Goal: Task Accomplishment & Management: Manage account settings

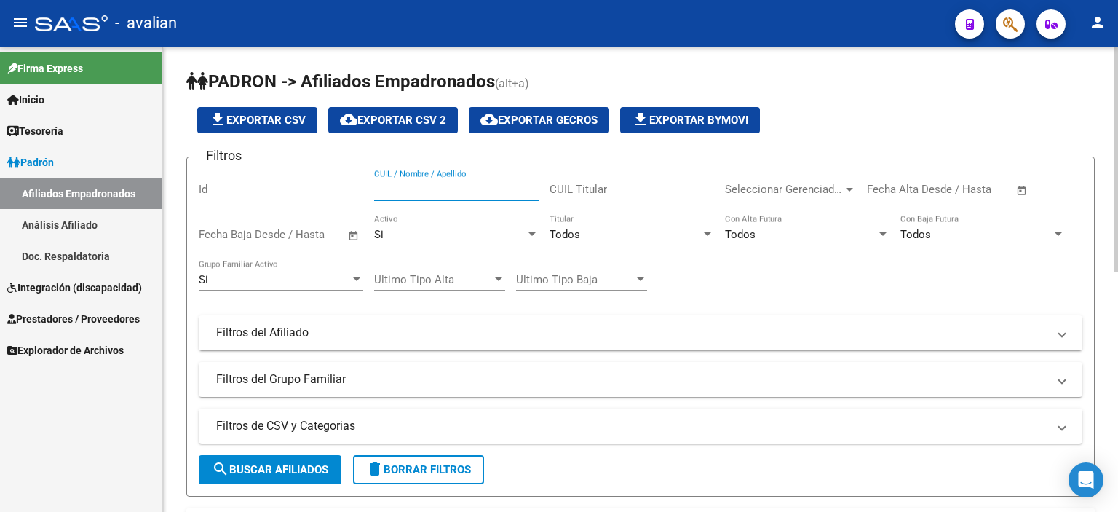
click at [466, 192] on input "CUIL / Nombre / Apellido" at bounding box center [456, 189] width 165 height 13
click at [1110, 139] on div "PADRON -> Afiliados Empadronados (alt+a) file_download Exportar CSV cloud_downl…" at bounding box center [642, 522] width 959 height 950
type input "C"
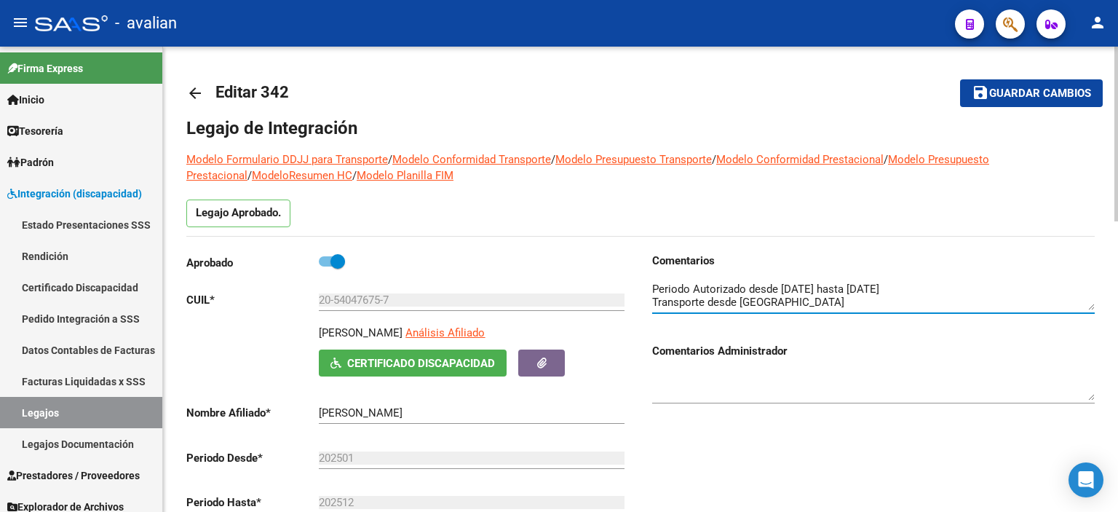
scroll to position [170, 0]
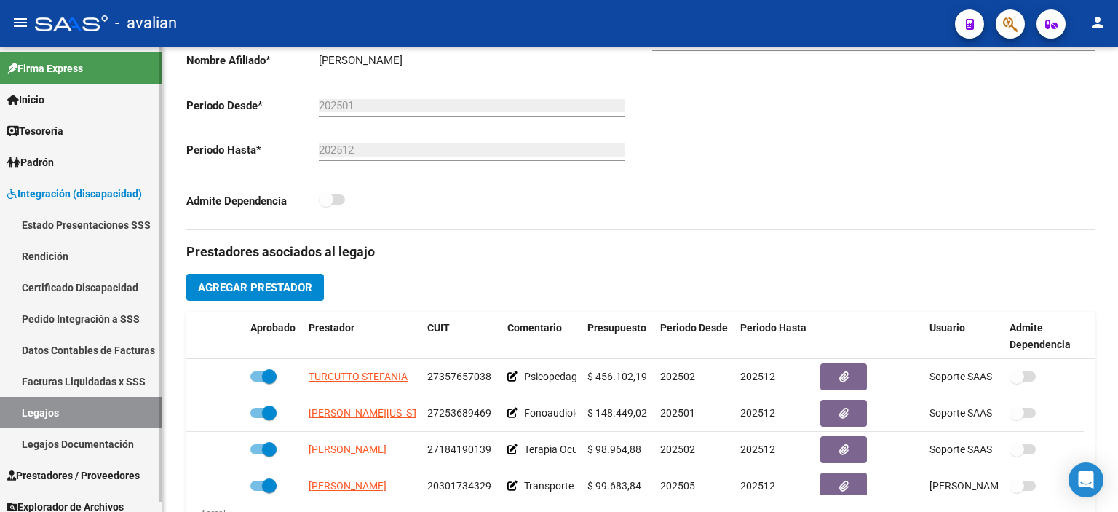
click at [102, 414] on link "Legajos" at bounding box center [81, 412] width 162 height 31
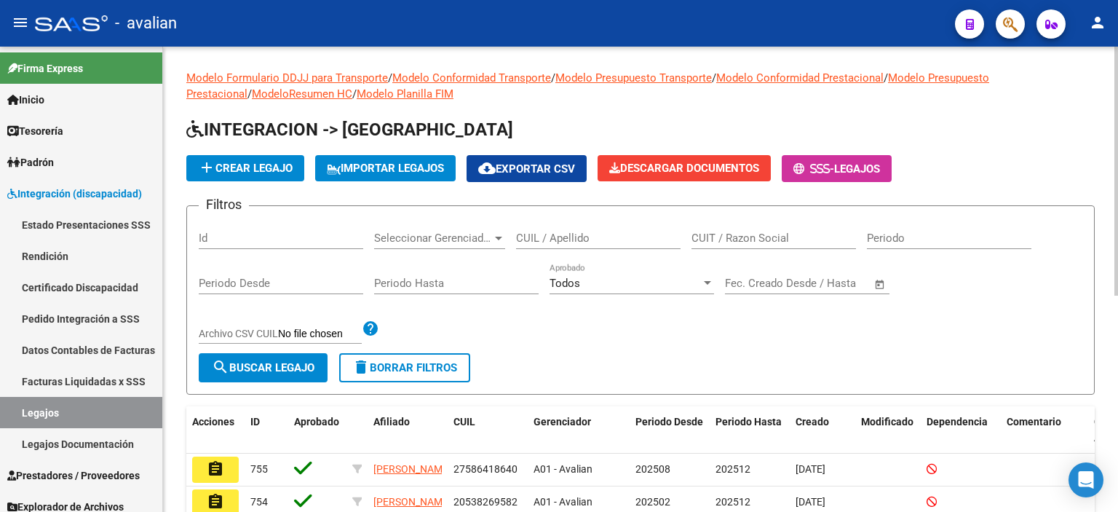
click at [1115, 55] on div at bounding box center [1117, 171] width 4 height 249
click at [571, 234] on input "CUIL / Apellido" at bounding box center [598, 237] width 165 height 13
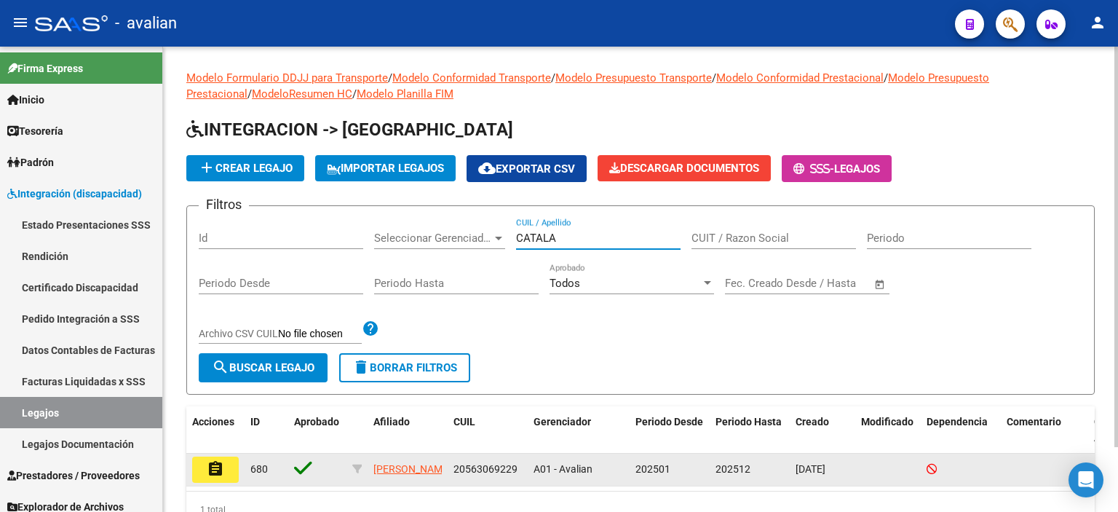
type input "CATALA"
click at [197, 475] on button "assignment" at bounding box center [215, 469] width 47 height 26
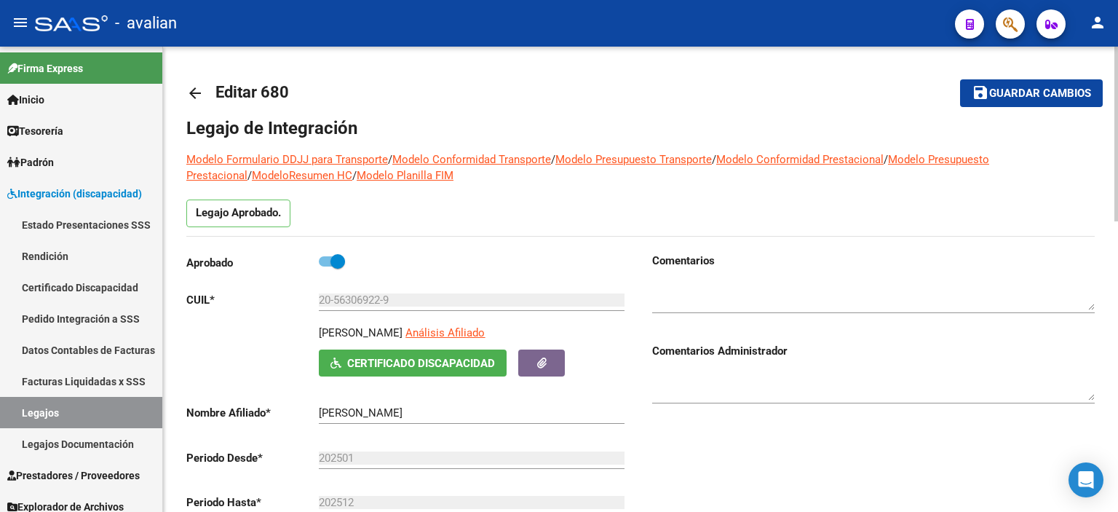
click at [195, 89] on mat-icon "arrow_back" at bounding box center [194, 92] width 17 height 17
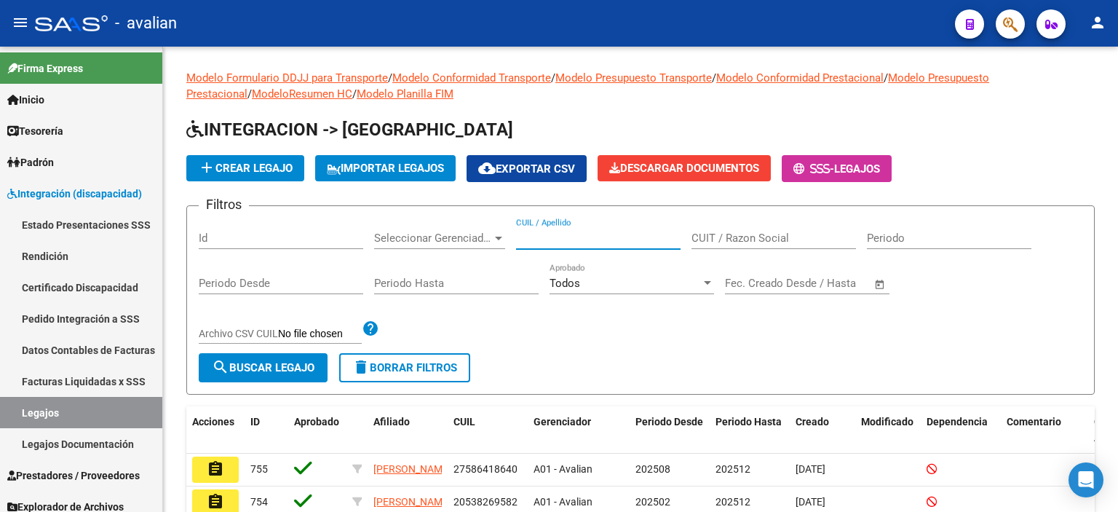
click at [555, 241] on input "CUIL / Apellido" at bounding box center [598, 237] width 165 height 13
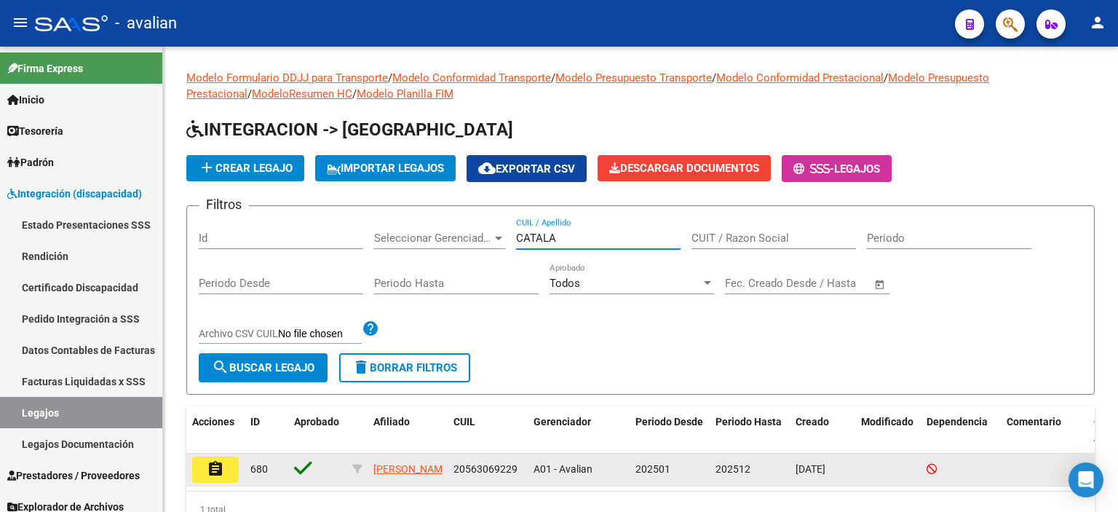
type input "CATALA"
click at [215, 464] on mat-icon "assignment" at bounding box center [215, 468] width 17 height 17
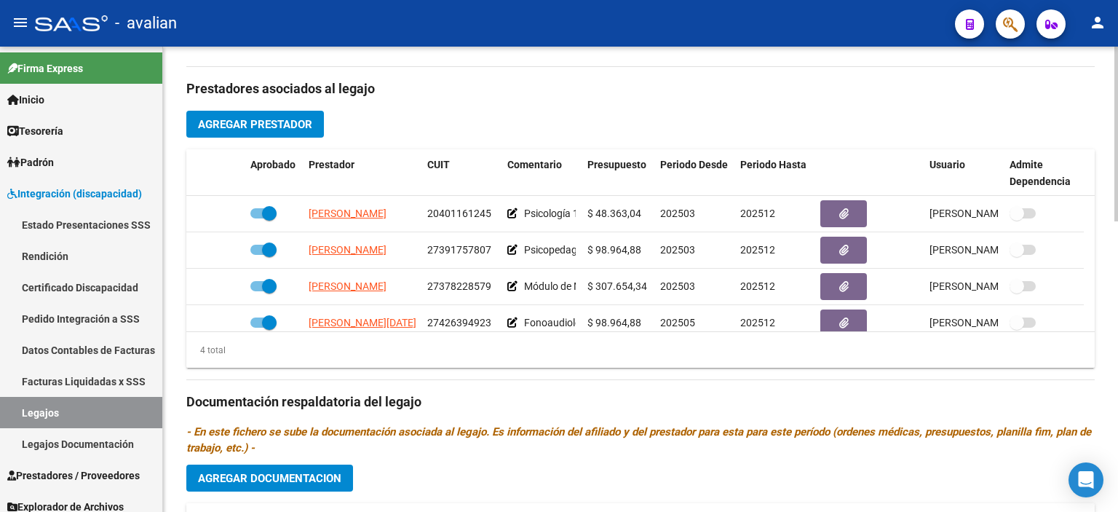
click at [1117, 296] on div at bounding box center [1117, 327] width 4 height 175
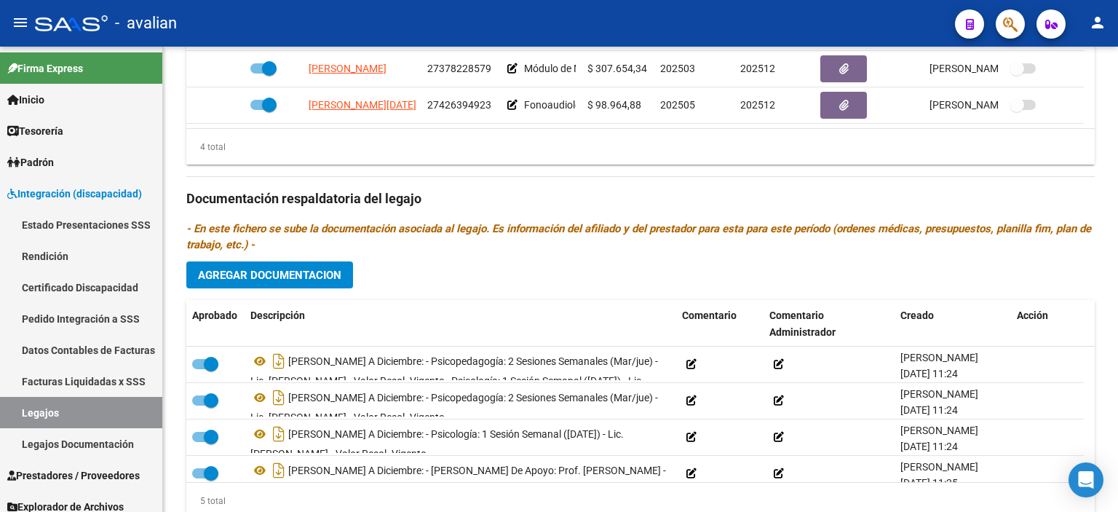
scroll to position [716, 0]
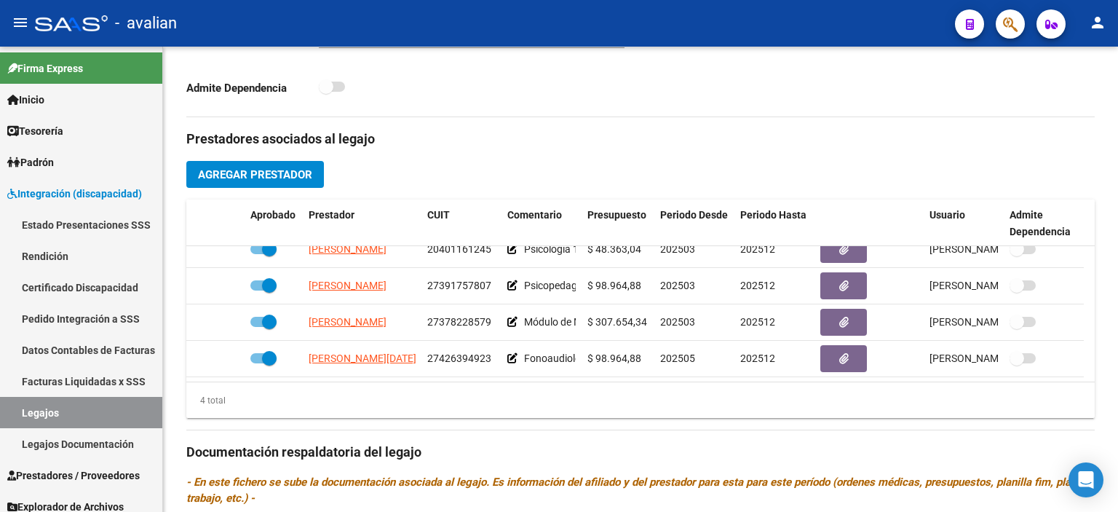
scroll to position [464, 0]
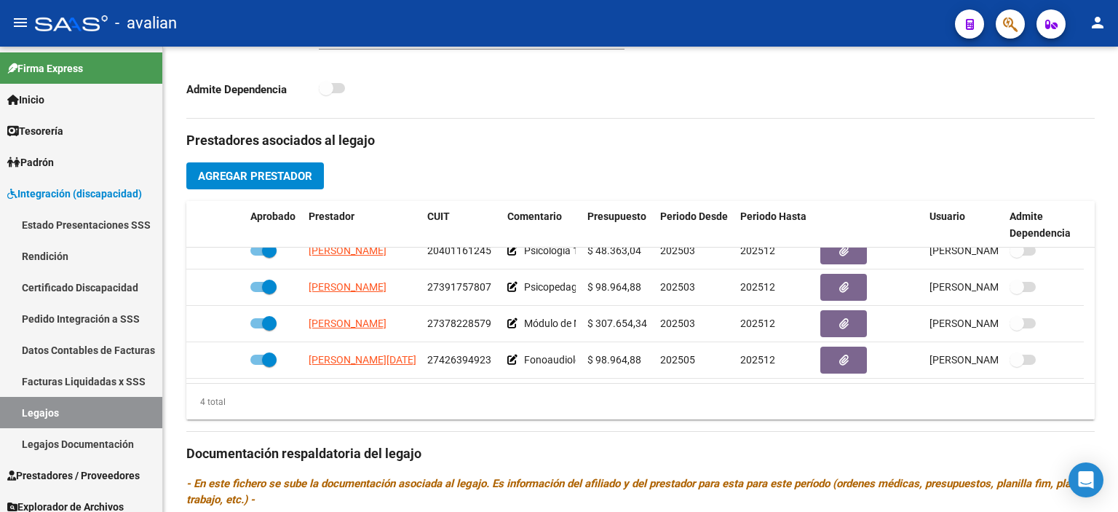
click at [1117, 333] on div at bounding box center [1117, 308] width 4 height 175
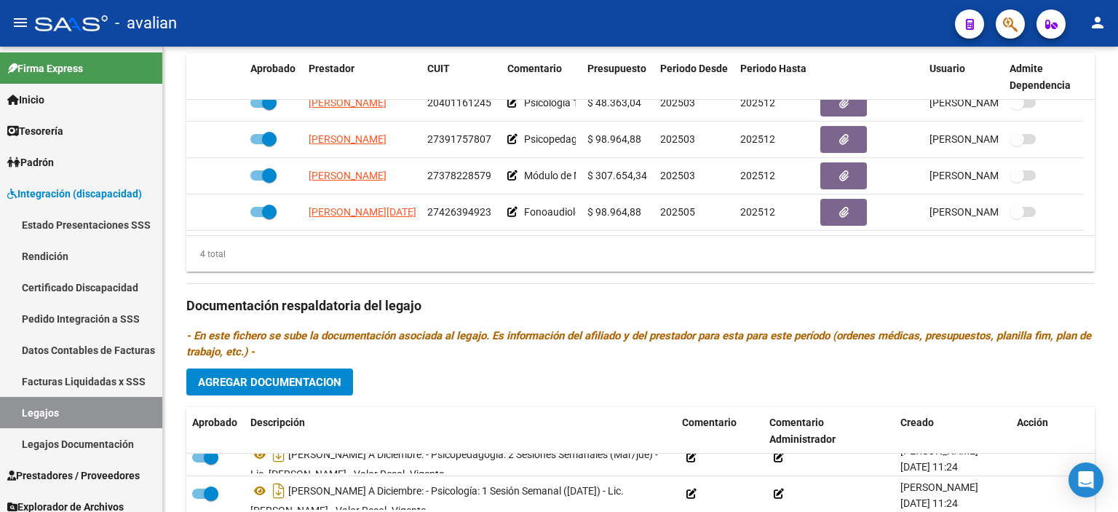
scroll to position [0, 0]
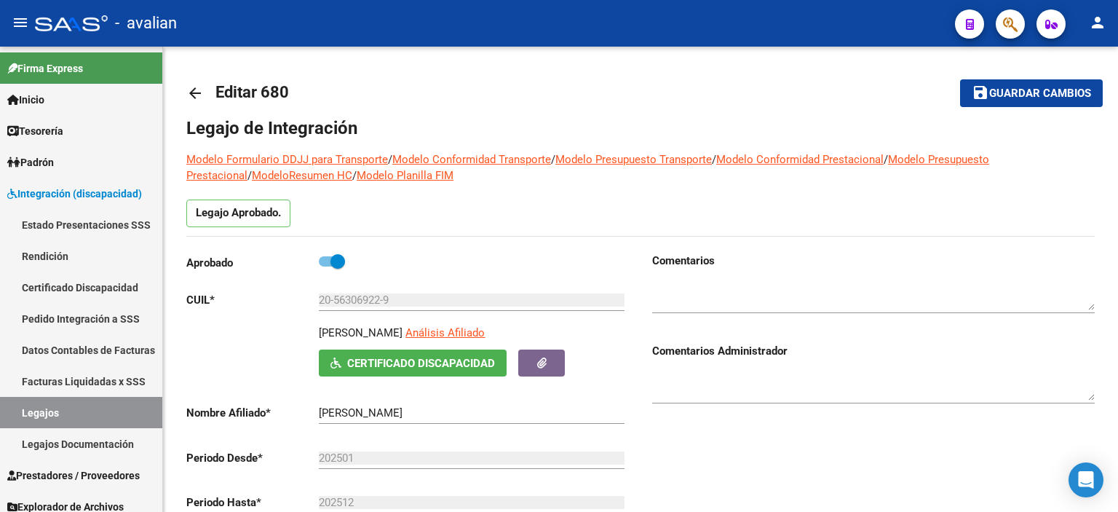
click at [1117, 37] on div "menu - avalian person Firma Express Inicio Instructivos Contacto OS Tesorería E…" at bounding box center [559, 256] width 1118 height 512
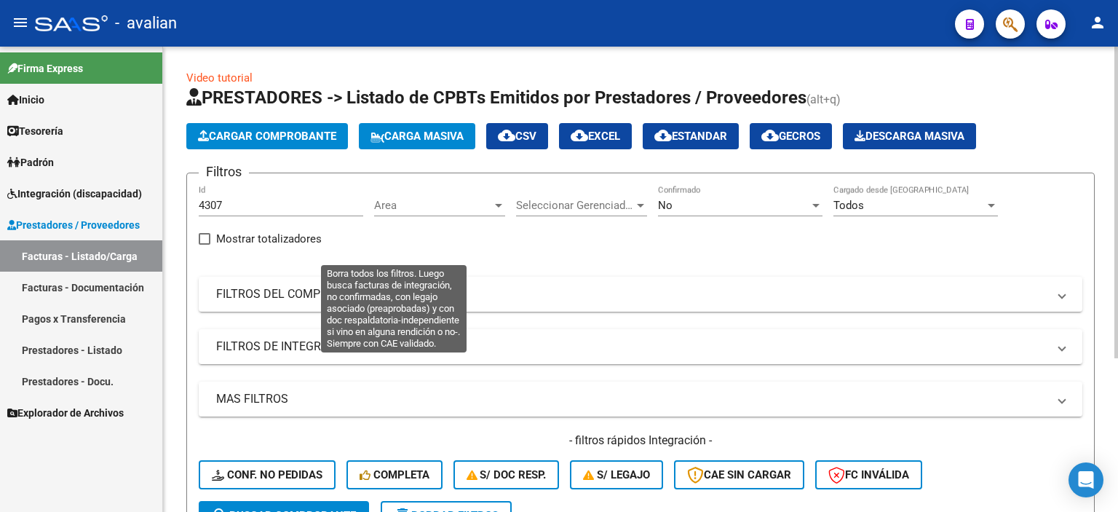
scroll to position [228, 0]
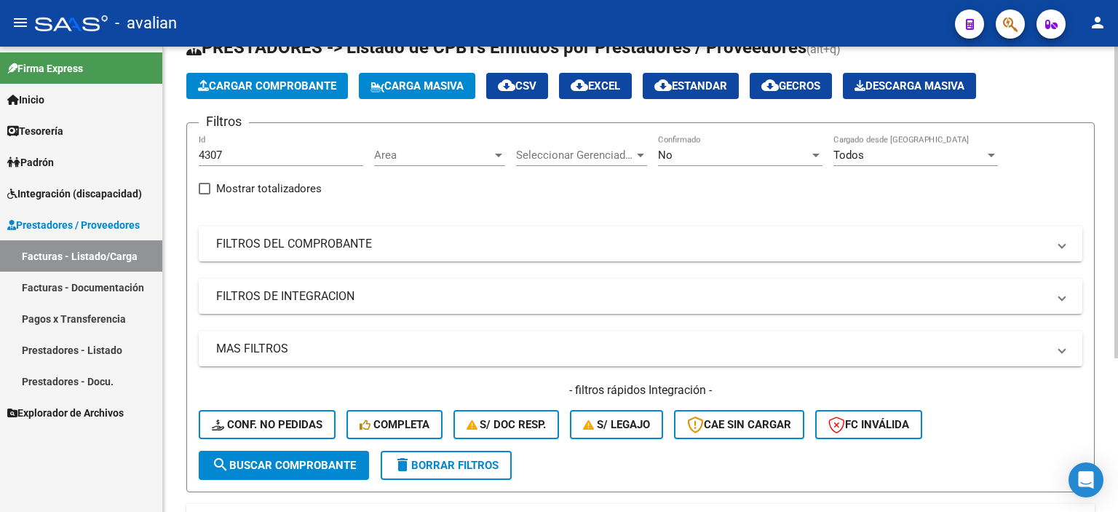
click at [1104, 95] on div "Video tutorial PRESTADORES -> Listado de CPBTs Emitidos por Prestadores / Prove…" at bounding box center [642, 338] width 959 height 685
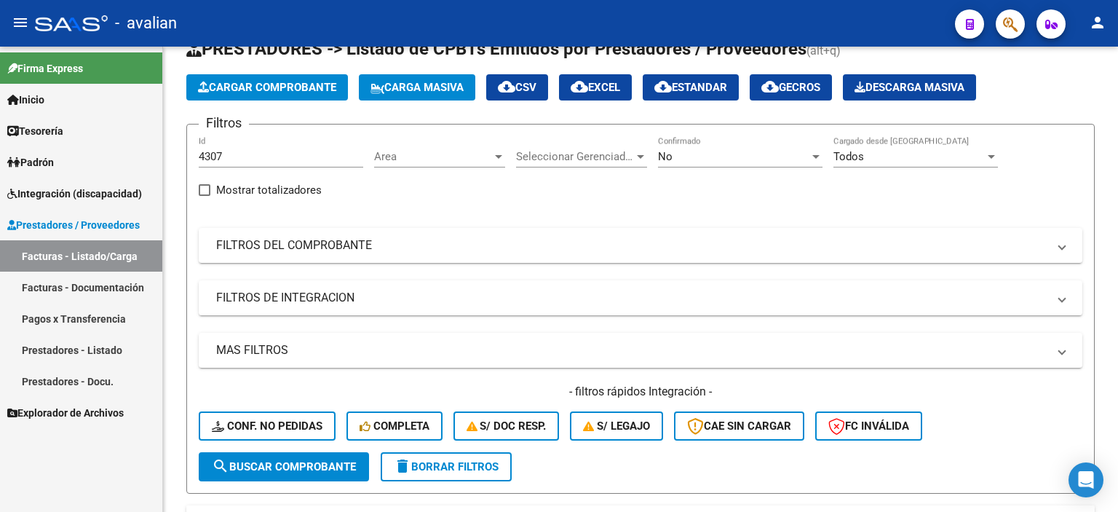
click at [100, 256] on link "Facturas - Listado/Carga" at bounding box center [81, 255] width 162 height 31
